Goal: Task Accomplishment & Management: Manage account settings

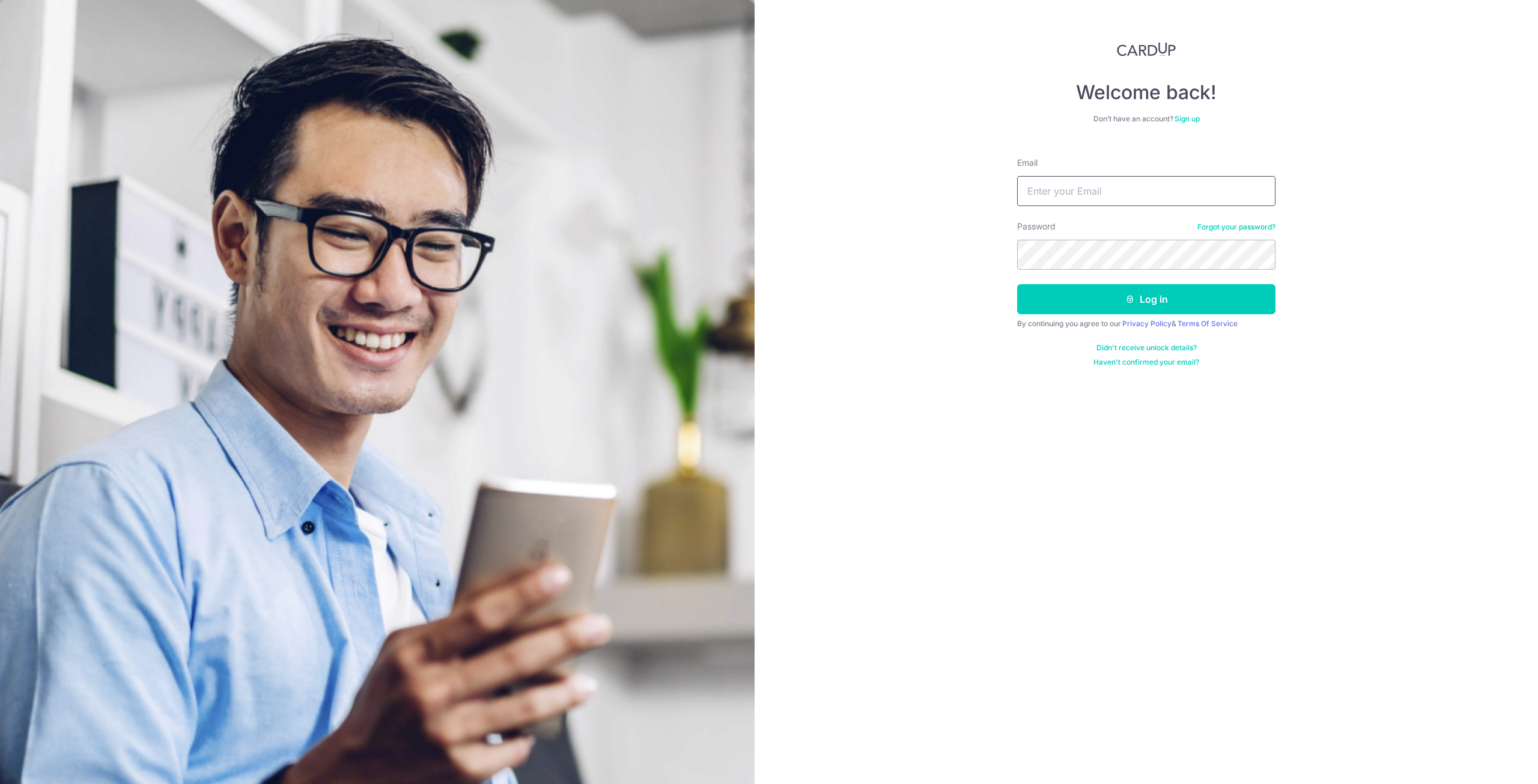
type input "[PERSON_NAME][EMAIL_ADDRESS][DOMAIN_NAME]"
click at [1018, 284] on button "Log in" at bounding box center [1147, 299] width 259 height 30
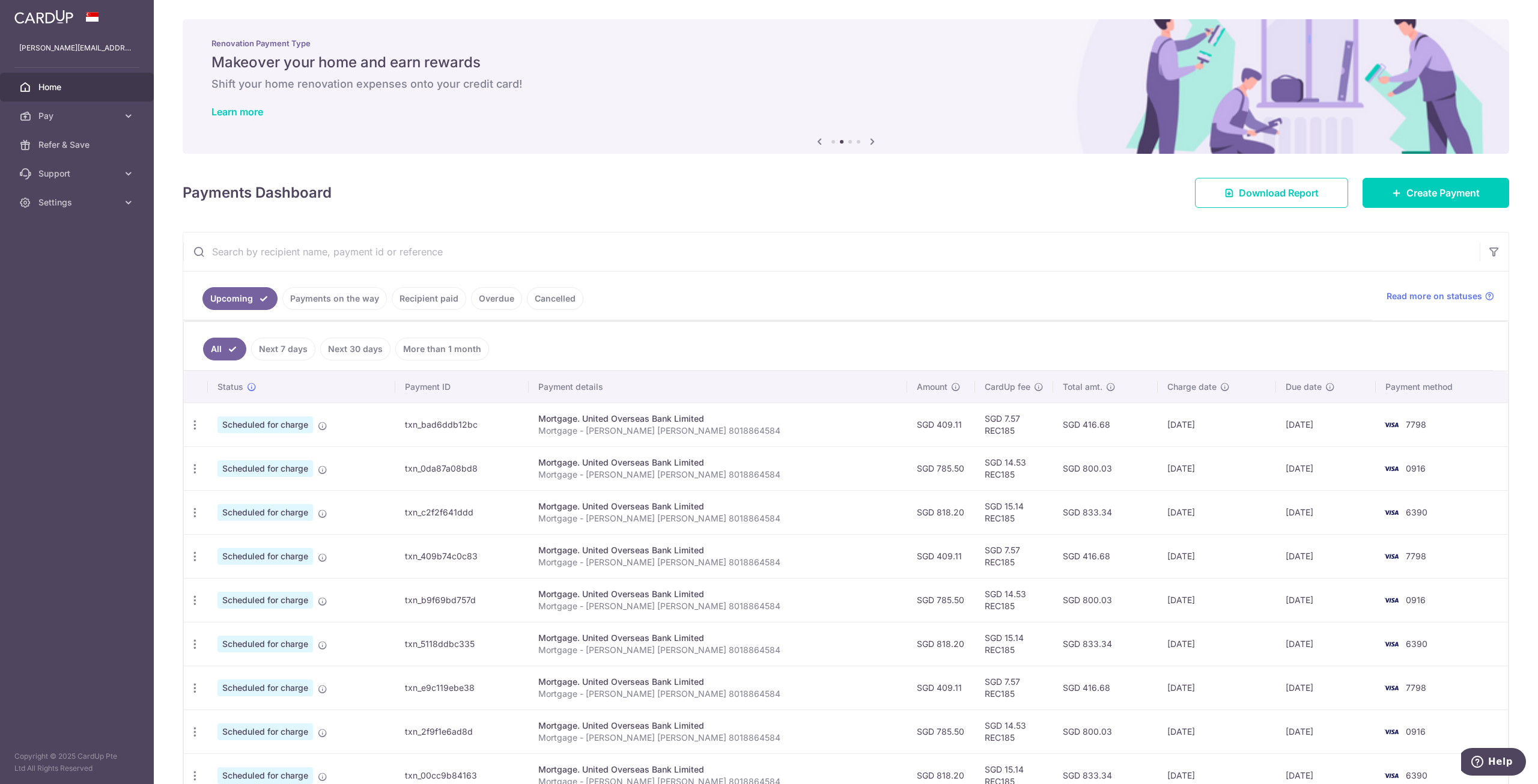
click at [321, 299] on link "Payments on the way" at bounding box center [335, 298] width 105 height 22
